Goal: Task Accomplishment & Management: Manage account settings

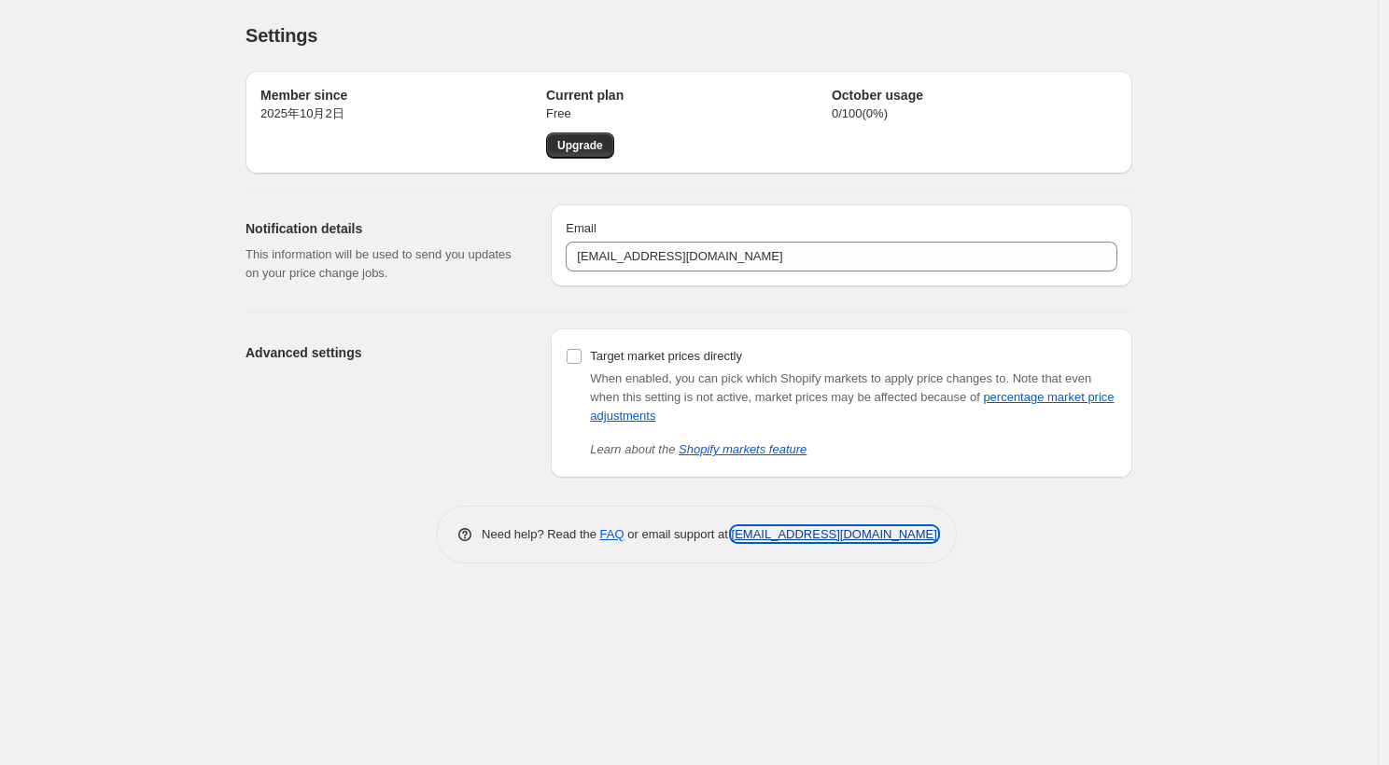
click at [825, 537] on link "[EMAIL_ADDRESS][DOMAIN_NAME]" at bounding box center [834, 534] width 205 height 14
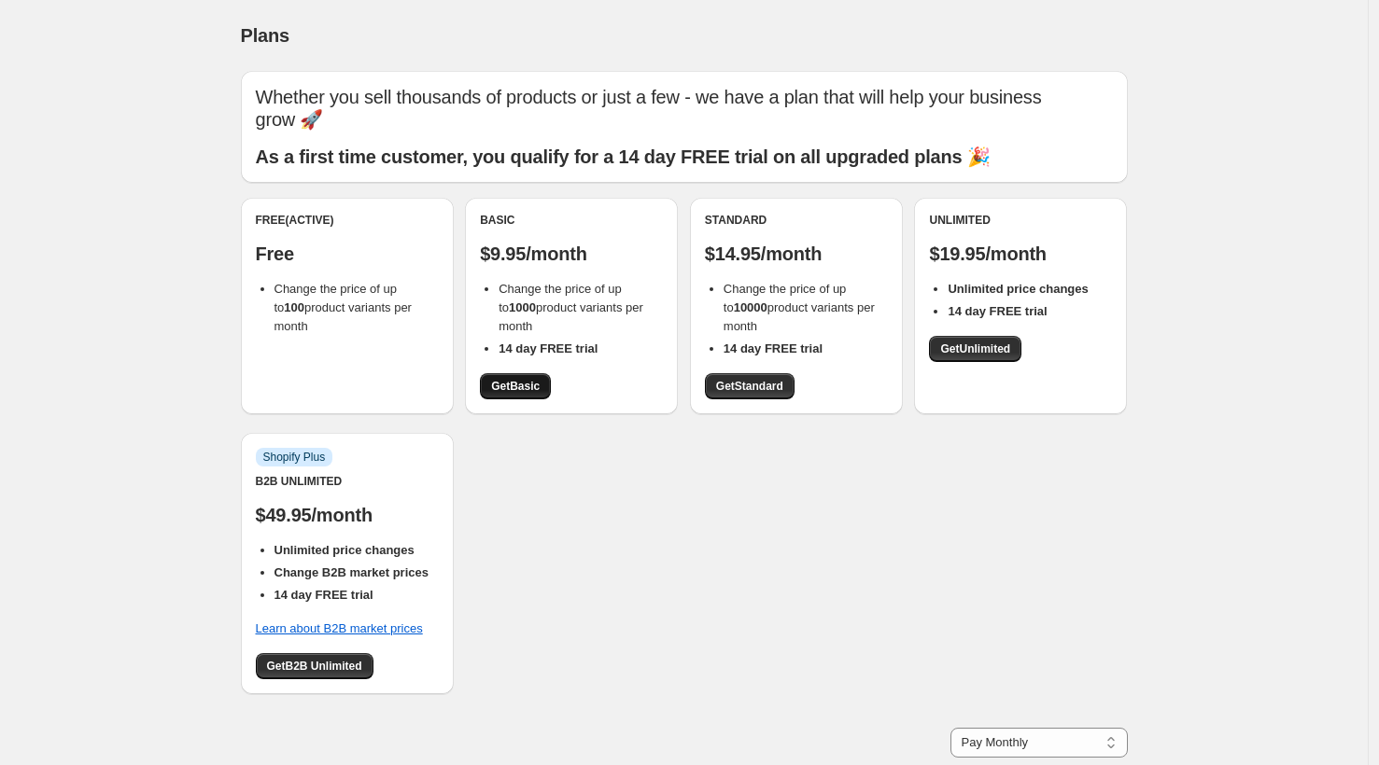
click at [511, 379] on span "Get Basic" at bounding box center [515, 386] width 49 height 15
